Goal: Transaction & Acquisition: Book appointment/travel/reservation

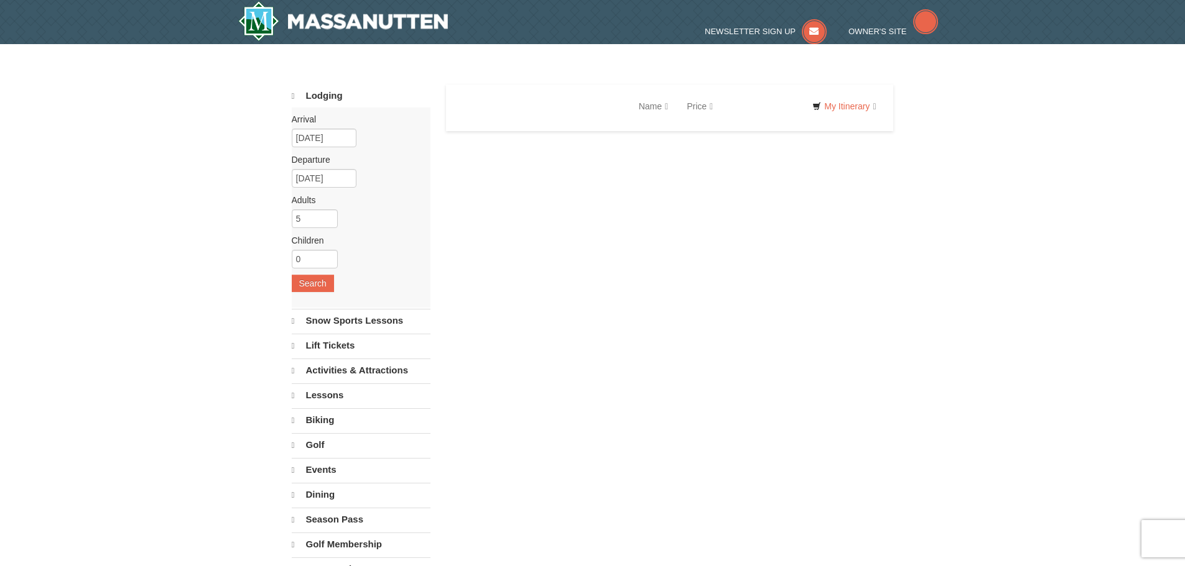
select select "9"
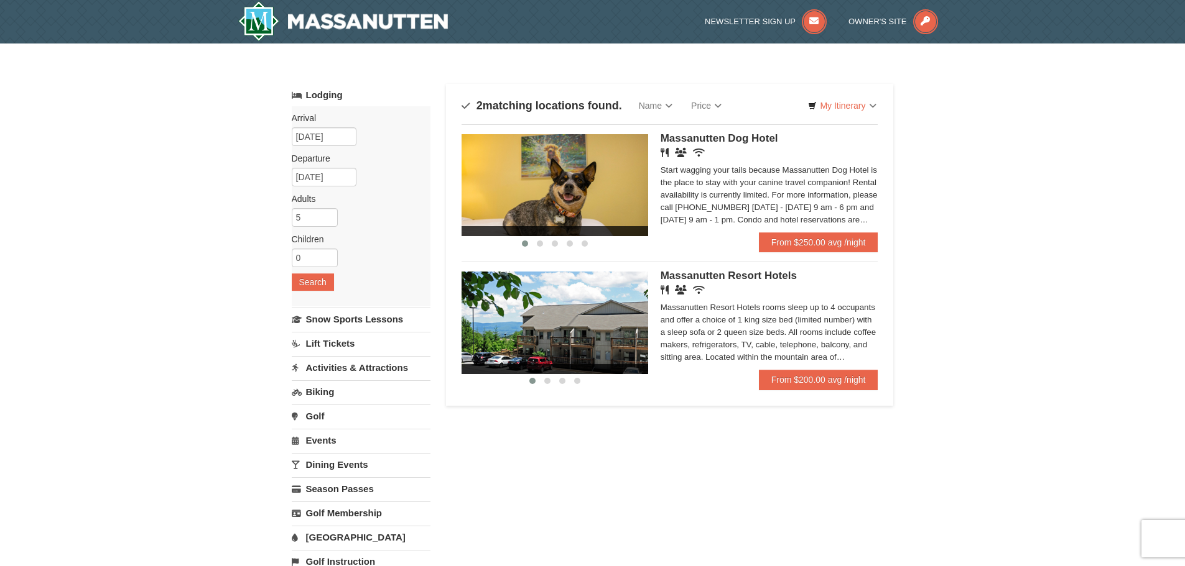
click at [634, 333] on img at bounding box center [554, 323] width 187 height 102
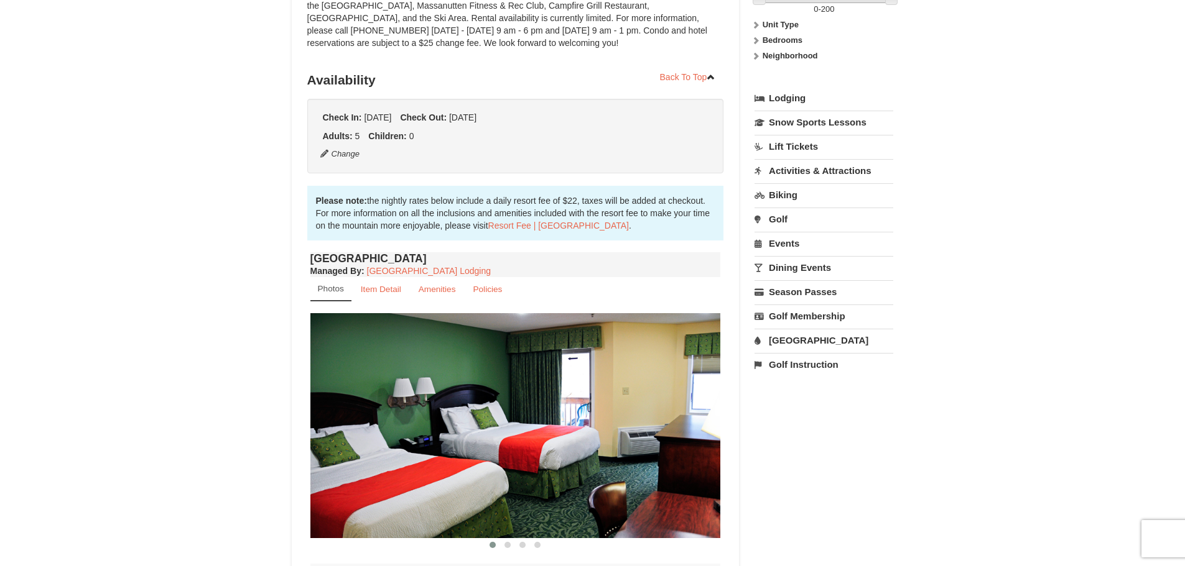
scroll to position [62, 0]
